Goal: Task Accomplishment & Management: Use online tool/utility

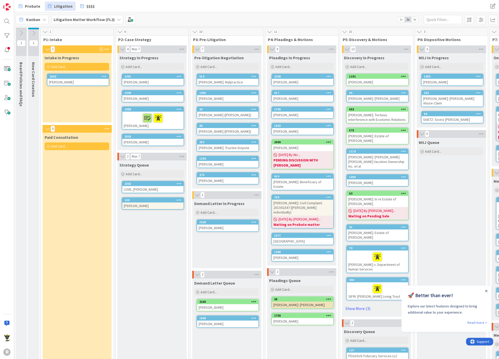
click at [51, 66] on span "Add Card..." at bounding box center [59, 66] width 16 height 5
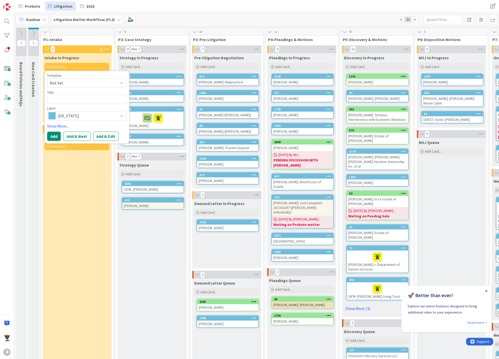
type textarea "x"
type textarea "A"
type textarea "x"
type textarea "AG"
type textarea "x"
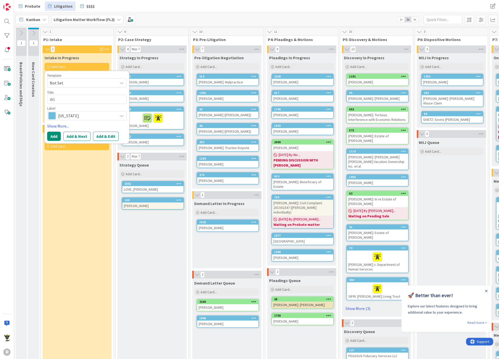
type textarea "AGU"
type textarea "x"
type textarea "AGUI"
type textarea "x"
type textarea "AGUIL"
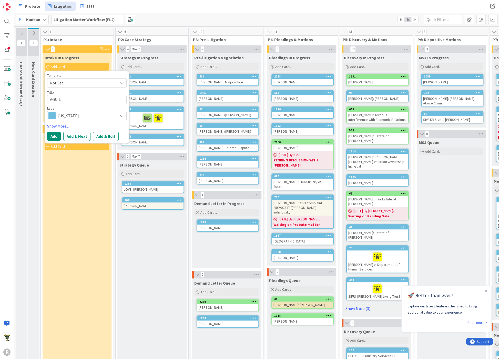
type textarea "x"
type textarea "[PERSON_NAME]"
type textarea "x"
type textarea "[PERSON_NAME];"
type textarea "x"
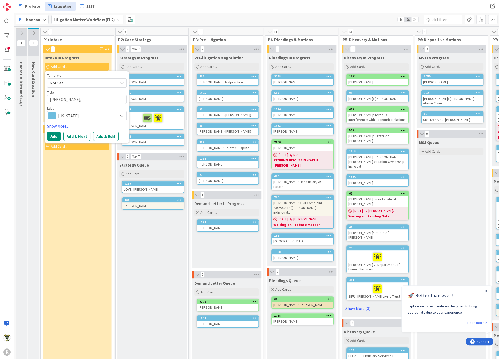
type textarea "[PERSON_NAME];"
type textarea "x"
type textarea "[PERSON_NAME]; B"
type textarea "x"
type textarea "[PERSON_NAME]; BA"
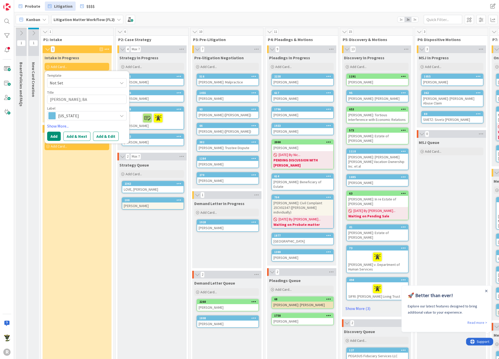
type textarea "x"
type textarea "[PERSON_NAME]; BAT"
type textarea "x"
type textarea "[PERSON_NAME]; [GEOGRAPHIC_DATA]"
type textarea "x"
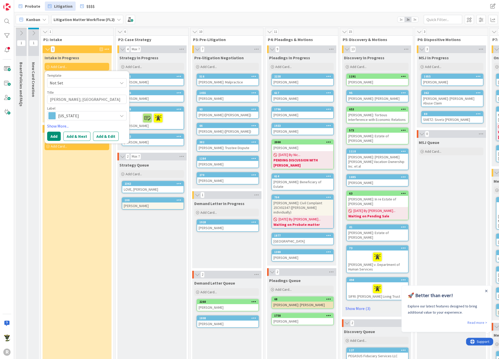
type textarea "[PERSON_NAME]; [PERSON_NAME]"
type textarea "x"
type textarea "[PERSON_NAME]; [PERSON_NAME]"
click at [57, 135] on button "Add" at bounding box center [54, 135] width 14 height 9
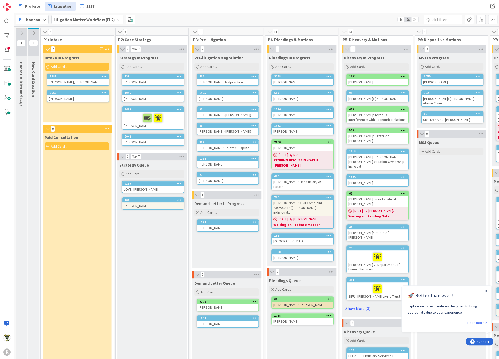
click at [58, 68] on span "Add Card..." at bounding box center [59, 66] width 16 height 5
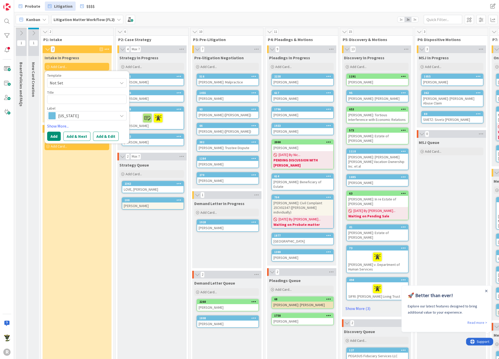
click at [68, 183] on div "Paid Consultation Add Card..." at bounding box center [77, 279] width 69 height 294
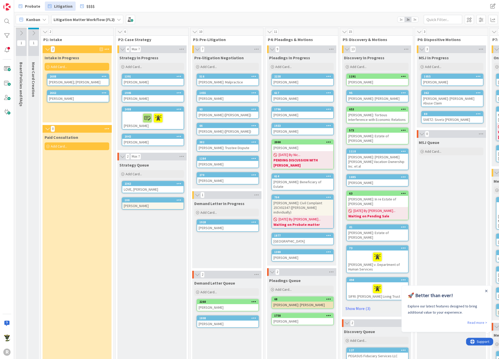
click at [67, 109] on div "Intake In Progress Add Card... Template Not Set Title 0 / 128 Label [US_STATE] …" at bounding box center [77, 87] width 69 height 69
click at [482, 288] on div "🚀 Better than ever! Explore our latest features designed to bring additional va…" at bounding box center [446, 302] width 90 height 34
click at [486, 289] on div "Close Announcement" at bounding box center [486, 290] width 3 height 5
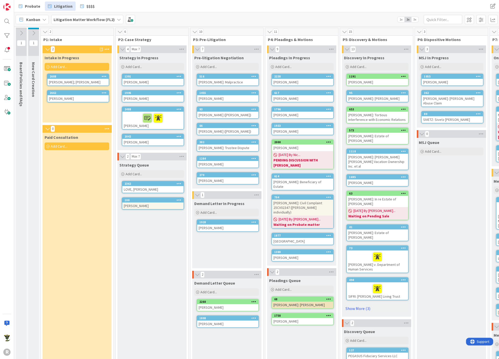
click at [173, 20] on div "Kanban Litigation Matter Workflow (FL2) 1x 2x 3x" at bounding box center [256, 19] width 485 height 14
